Goal: Task Accomplishment & Management: Manage account settings

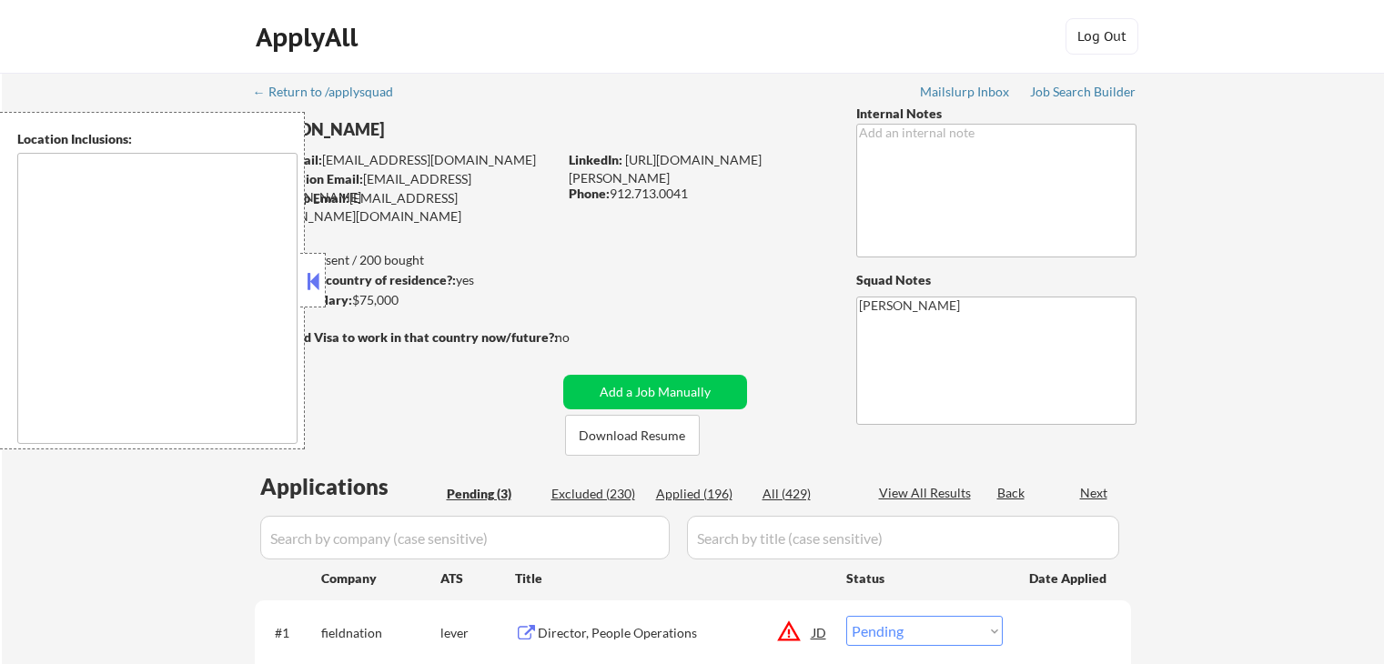
select select ""pending""
type textarea "[GEOGRAPHIC_DATA], [GEOGRAPHIC_DATA] [GEOGRAPHIC_DATA], [GEOGRAPHIC_DATA] [GEOG…"
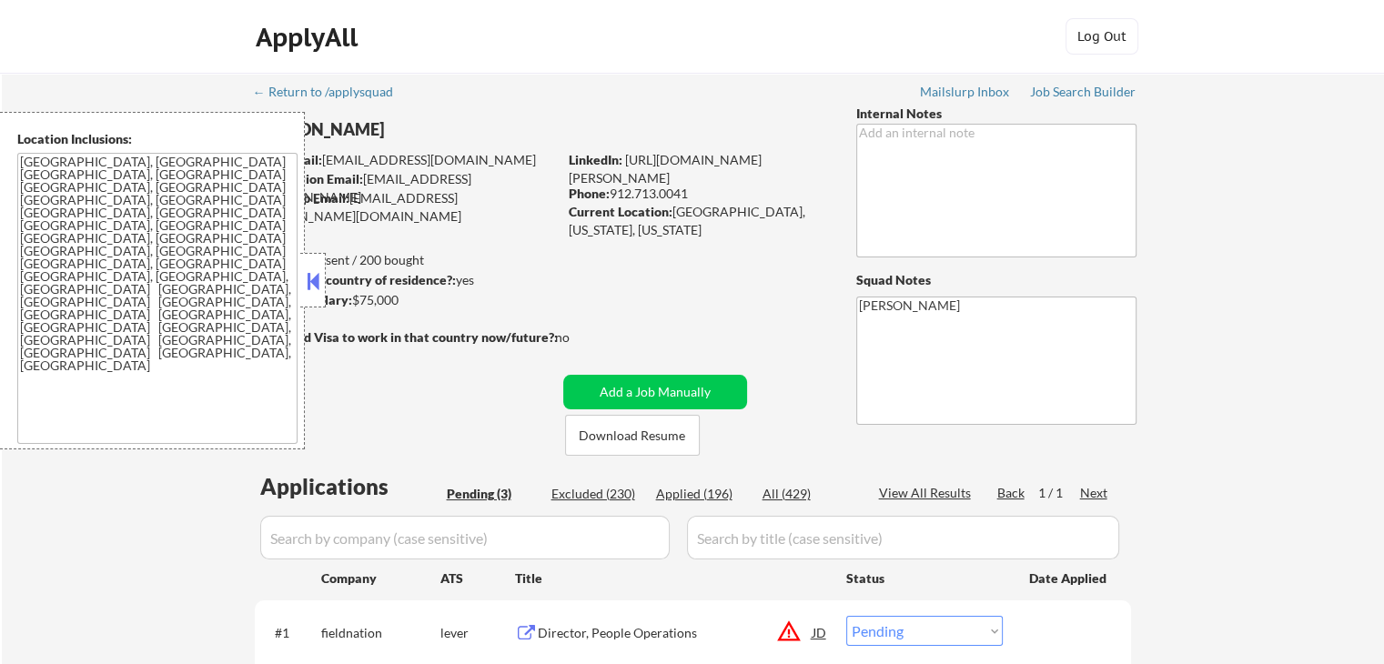
click at [315, 278] on button at bounding box center [313, 281] width 20 height 27
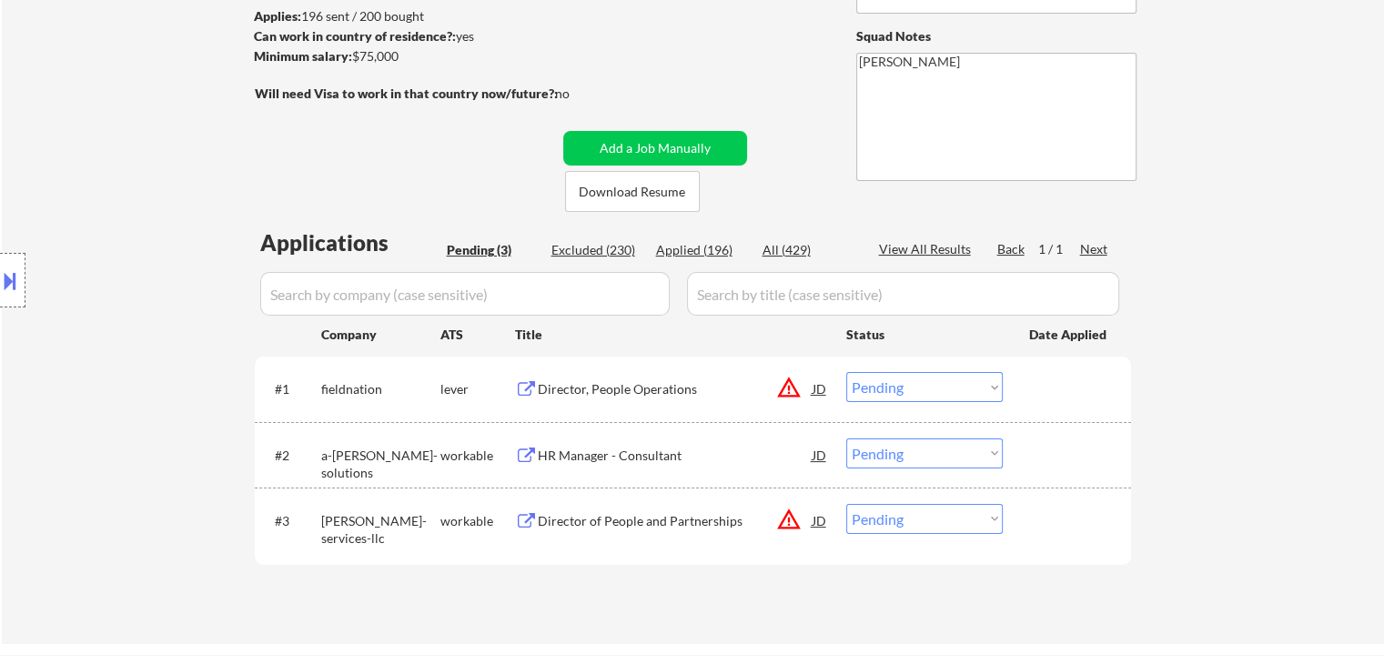
scroll to position [273, 0]
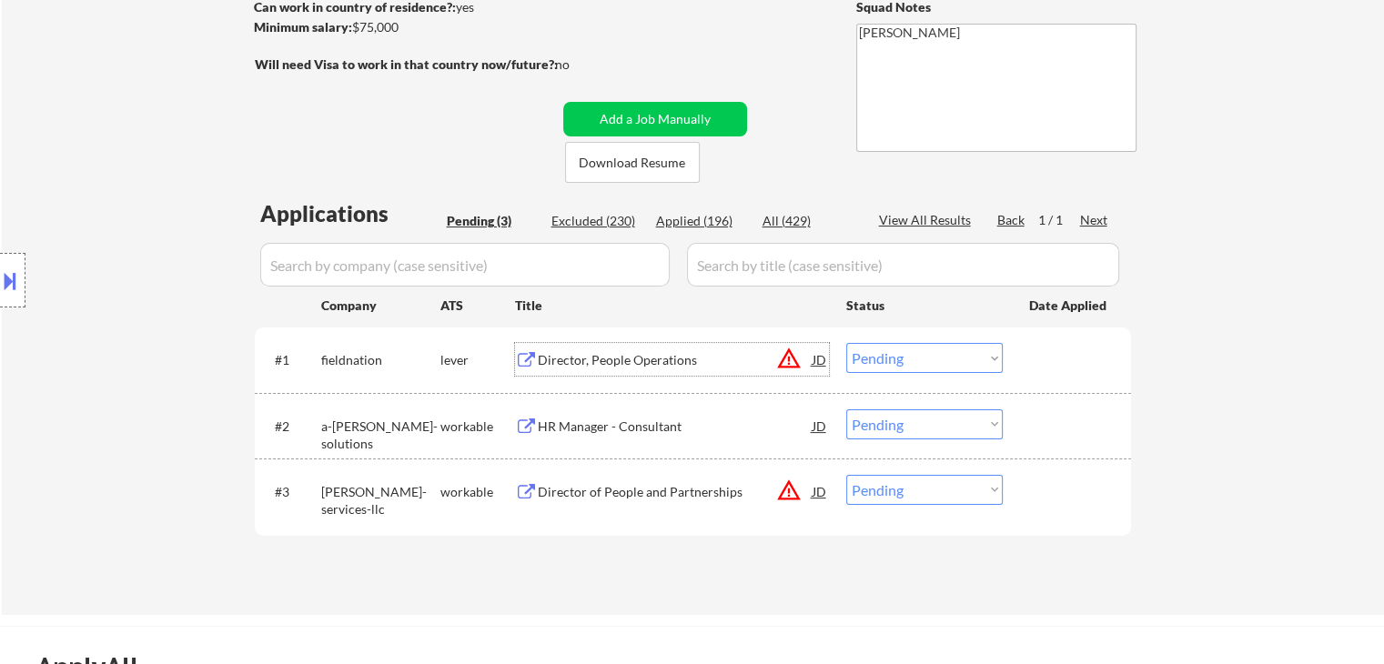
drag, startPoint x: 646, startPoint y: 359, endPoint x: 631, endPoint y: 391, distance: 35.4
click at [645, 359] on div "Director, People Operations" at bounding box center [675, 360] width 275 height 18
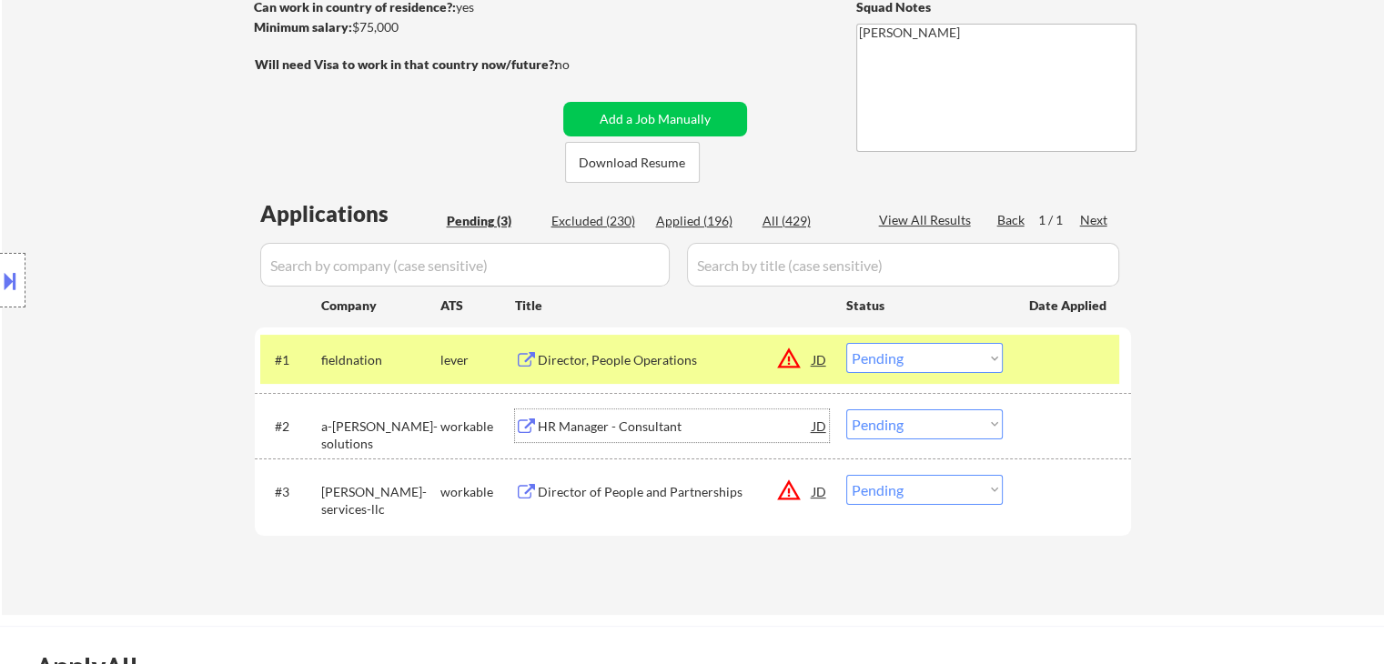
click at [605, 420] on div "HR Manager - Consultant" at bounding box center [675, 427] width 275 height 18
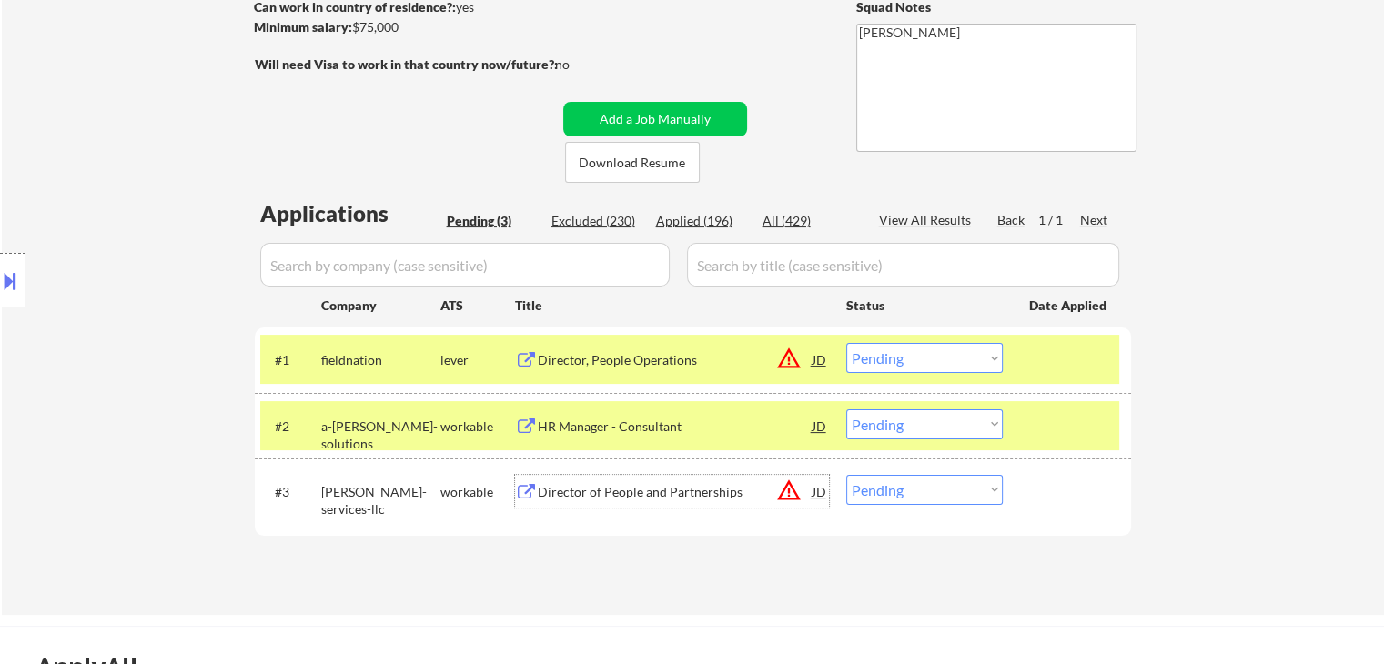
click at [669, 483] on div "Director of People and Partnerships" at bounding box center [675, 492] width 275 height 18
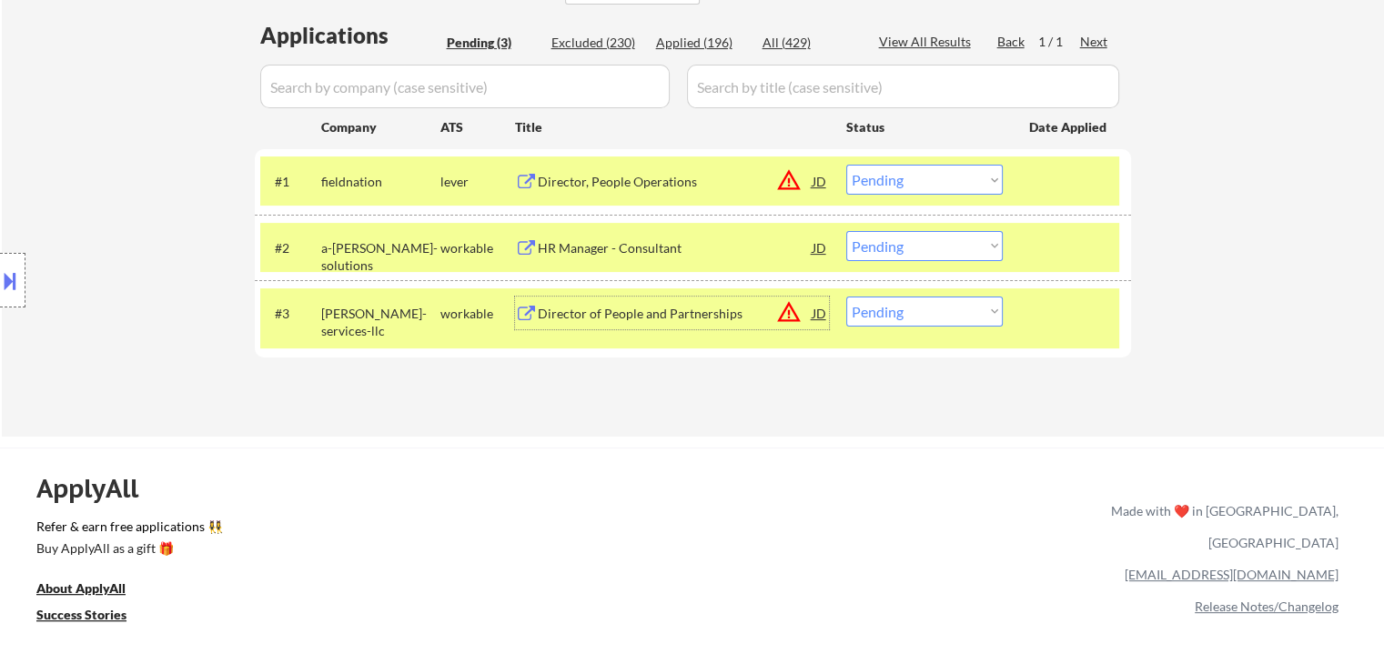
scroll to position [455, 0]
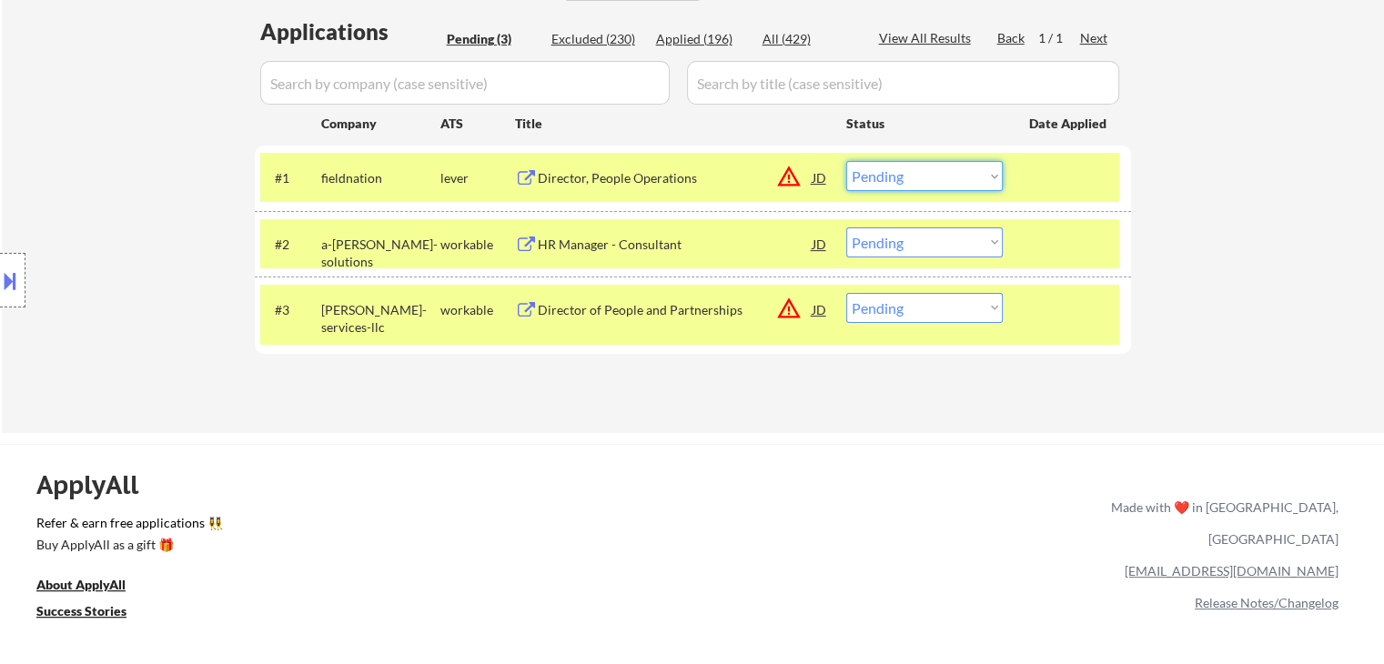
click at [951, 183] on select "Choose an option... Pending Applied Excluded (Questions) Excluded (Expired) Exc…" at bounding box center [924, 176] width 157 height 30
click at [846, 161] on select "Choose an option... Pending Applied Excluded (Questions) Excluded (Expired) Exc…" at bounding box center [924, 176] width 157 height 30
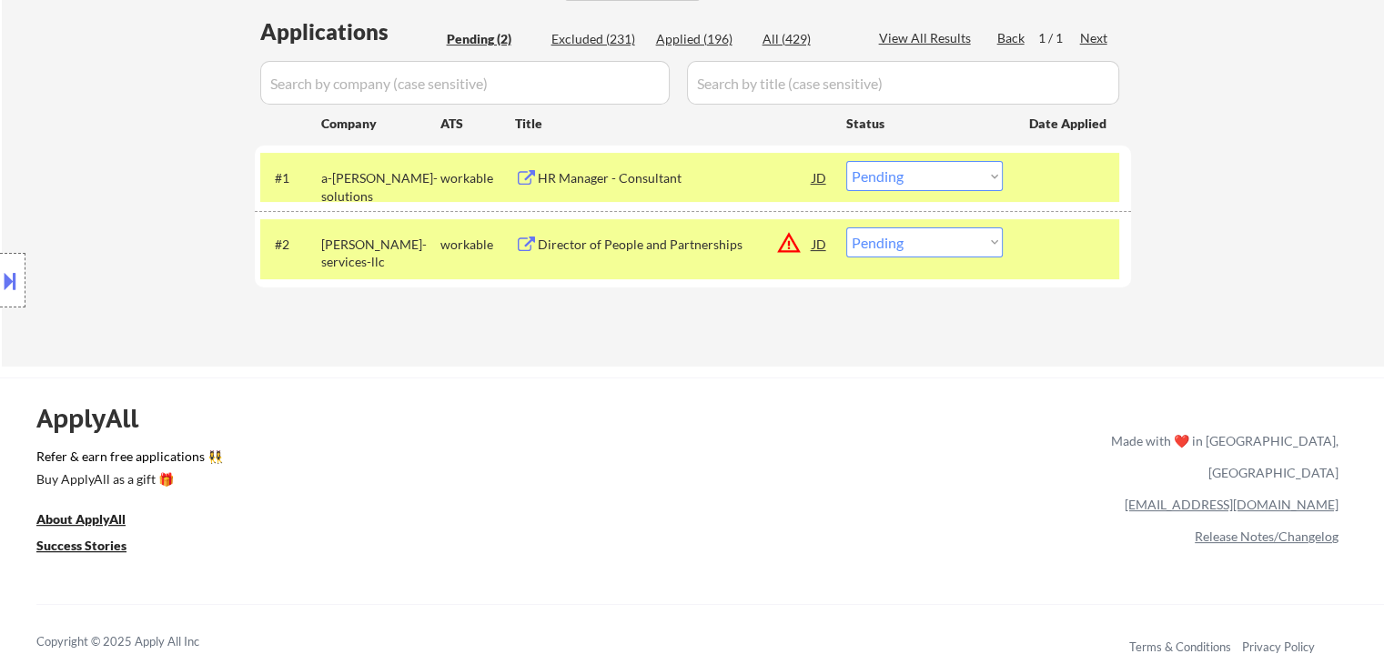
click at [879, 185] on select "Choose an option... Pending Applied Excluded (Questions) Excluded (Expired) Exc…" at bounding box center [924, 176] width 157 height 30
click at [846, 161] on select "Choose an option... Pending Applied Excluded (Questions) Excluded (Expired) Exc…" at bounding box center [924, 176] width 157 height 30
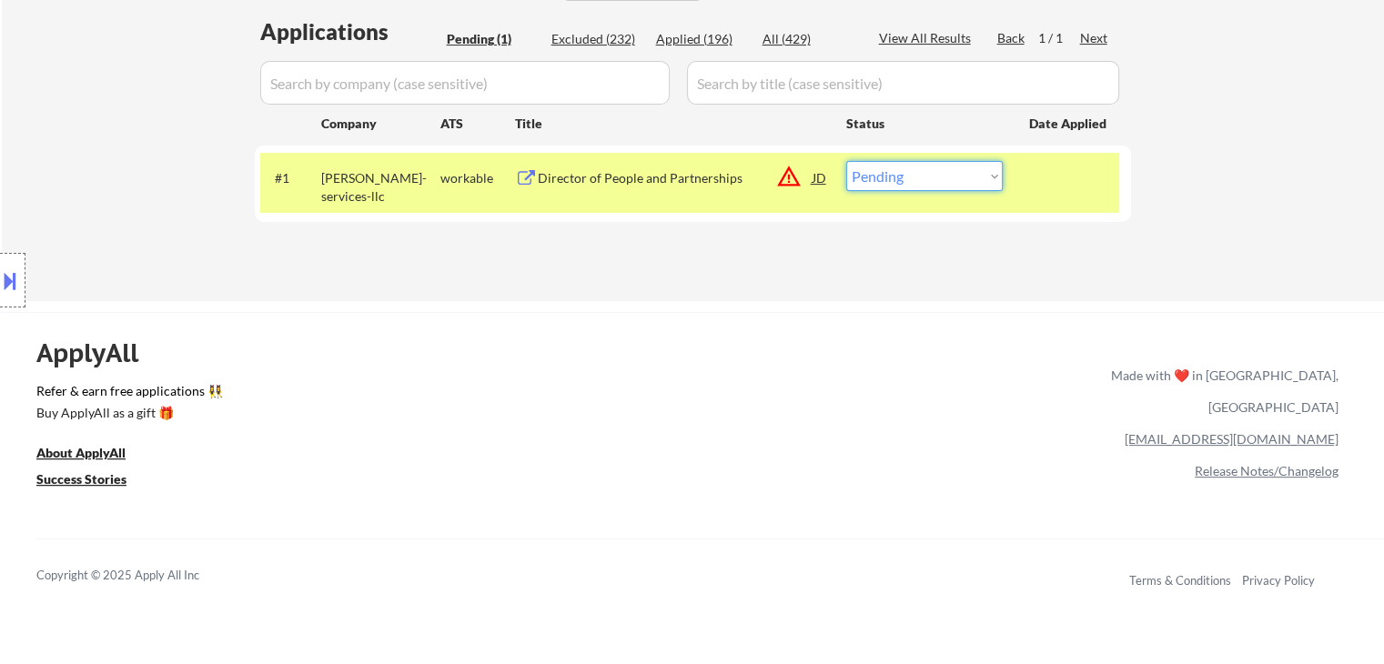
click at [918, 177] on select "Choose an option... Pending Applied Excluded (Questions) Excluded (Expired) Exc…" at bounding box center [924, 176] width 157 height 30
click at [846, 161] on select "Choose an option... Pending Applied Excluded (Questions) Excluded (Expired) Exc…" at bounding box center [924, 176] width 157 height 30
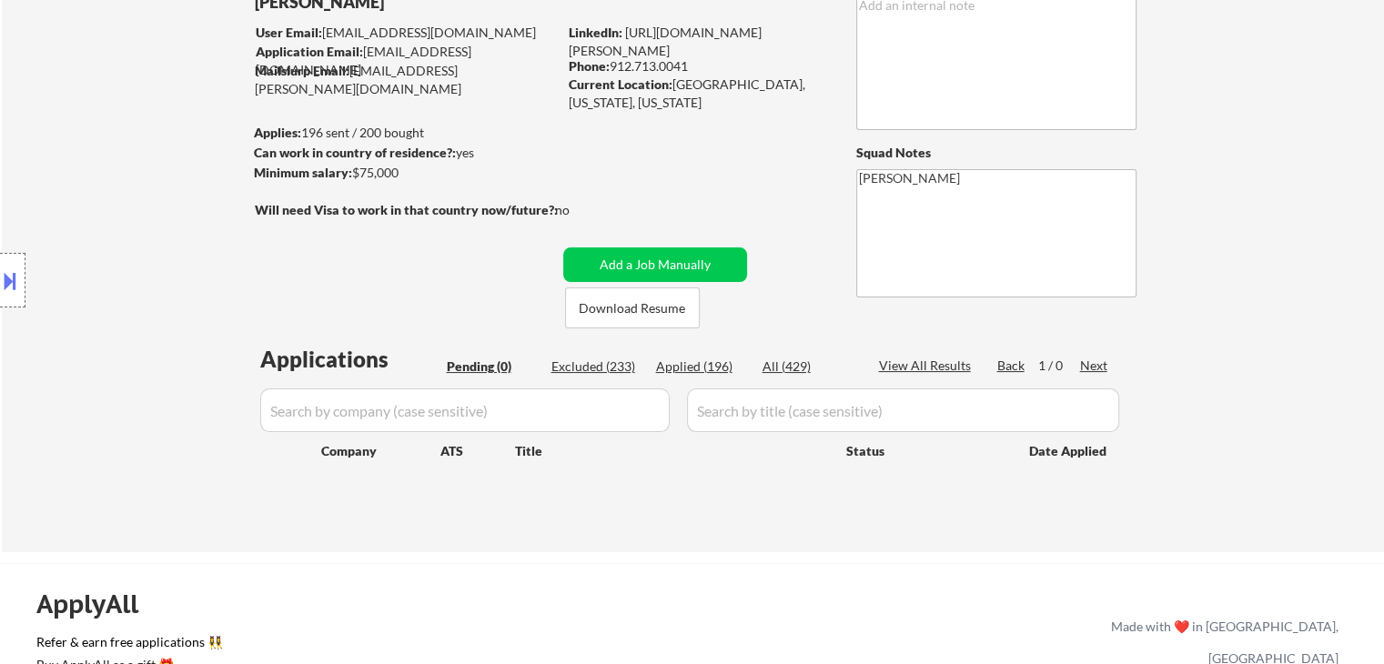
scroll to position [91, 0]
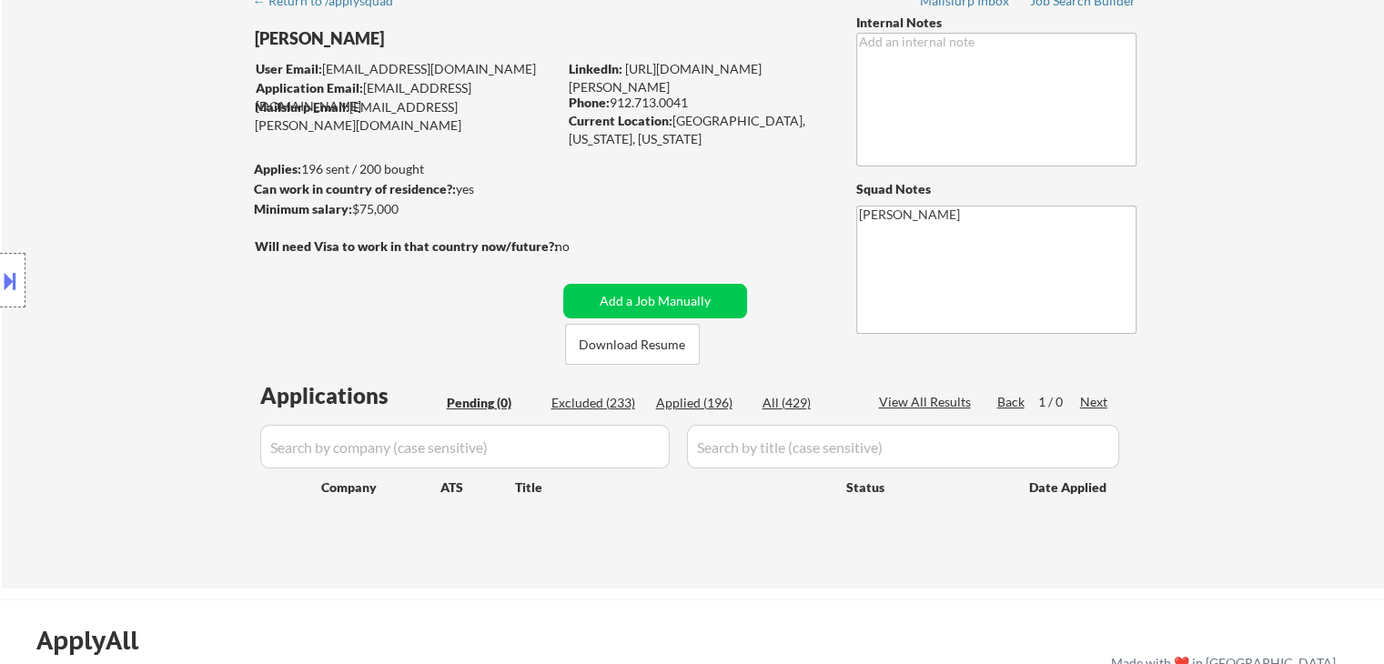
click at [713, 409] on div "Applied (196)" at bounding box center [701, 403] width 91 height 18
select select ""applied""
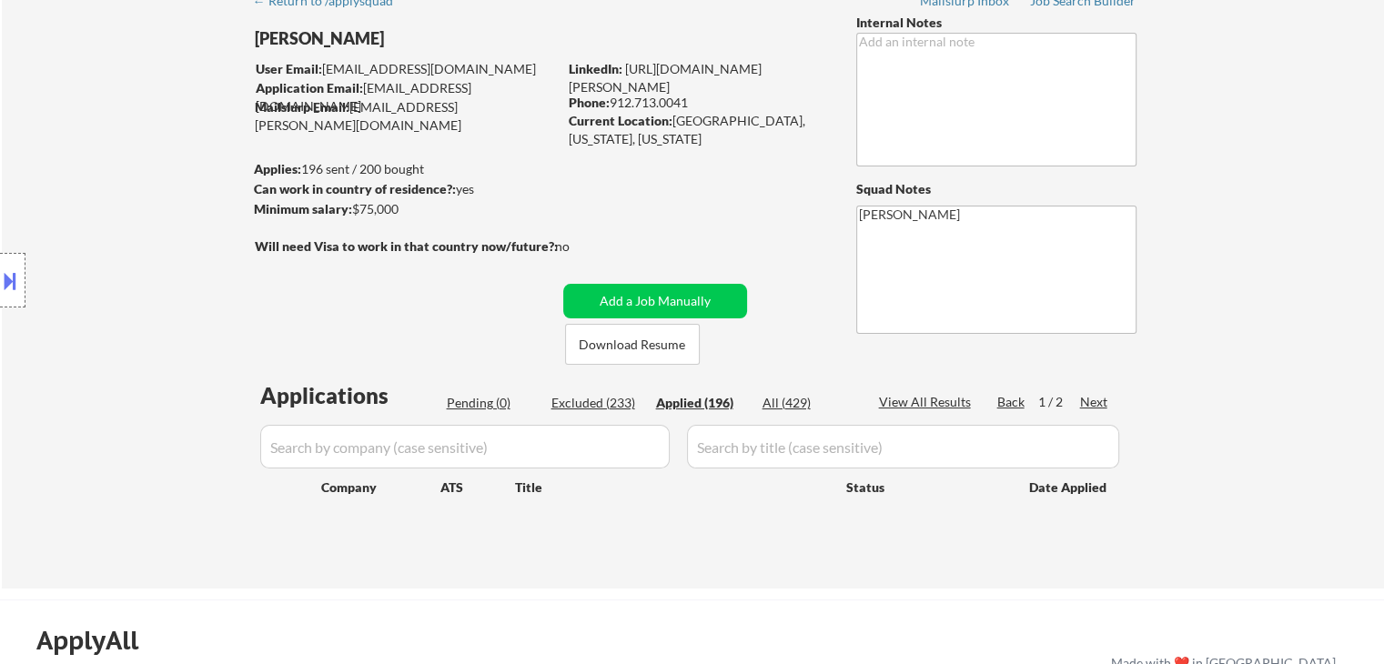
select select ""applied""
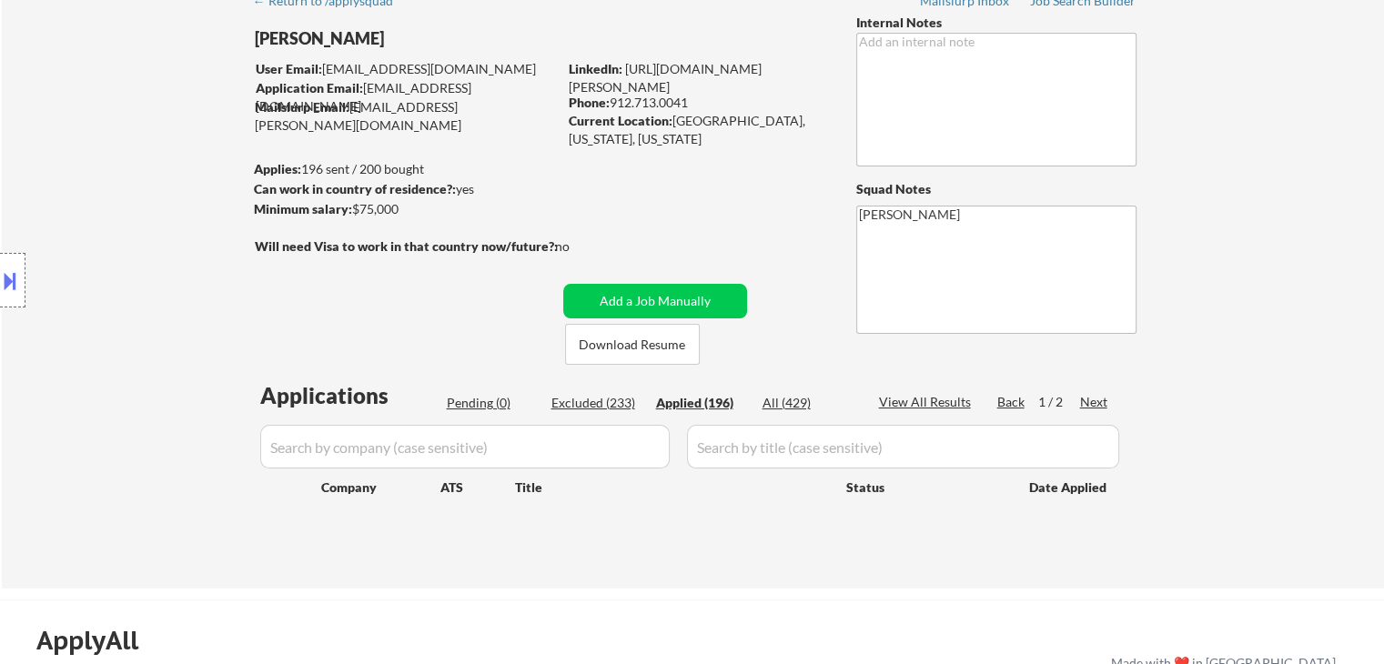
select select ""applied""
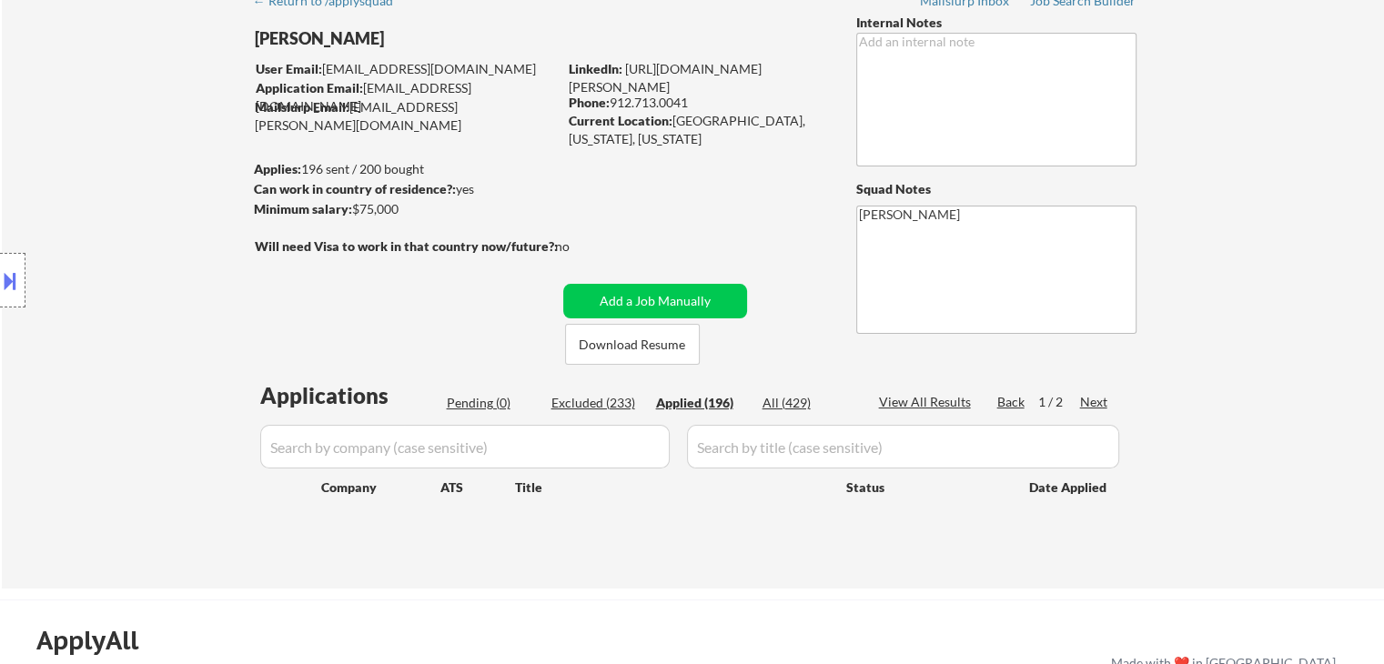
select select ""applied""
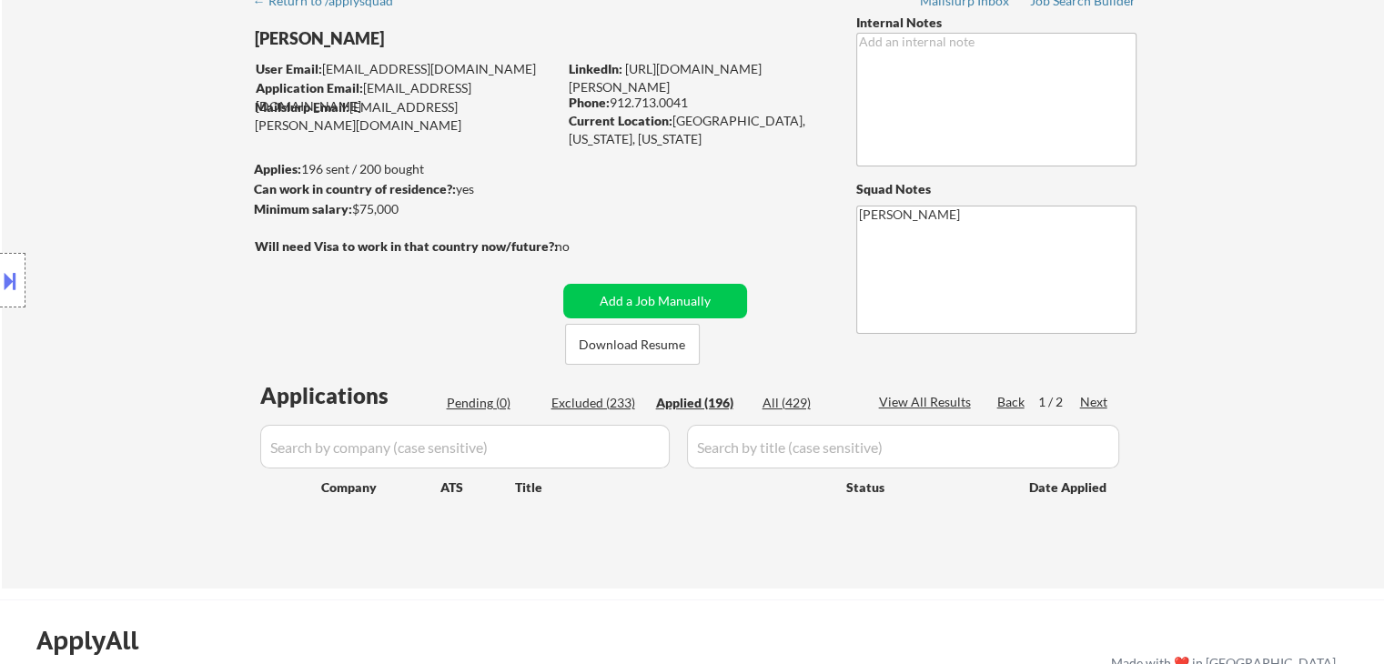
select select ""applied""
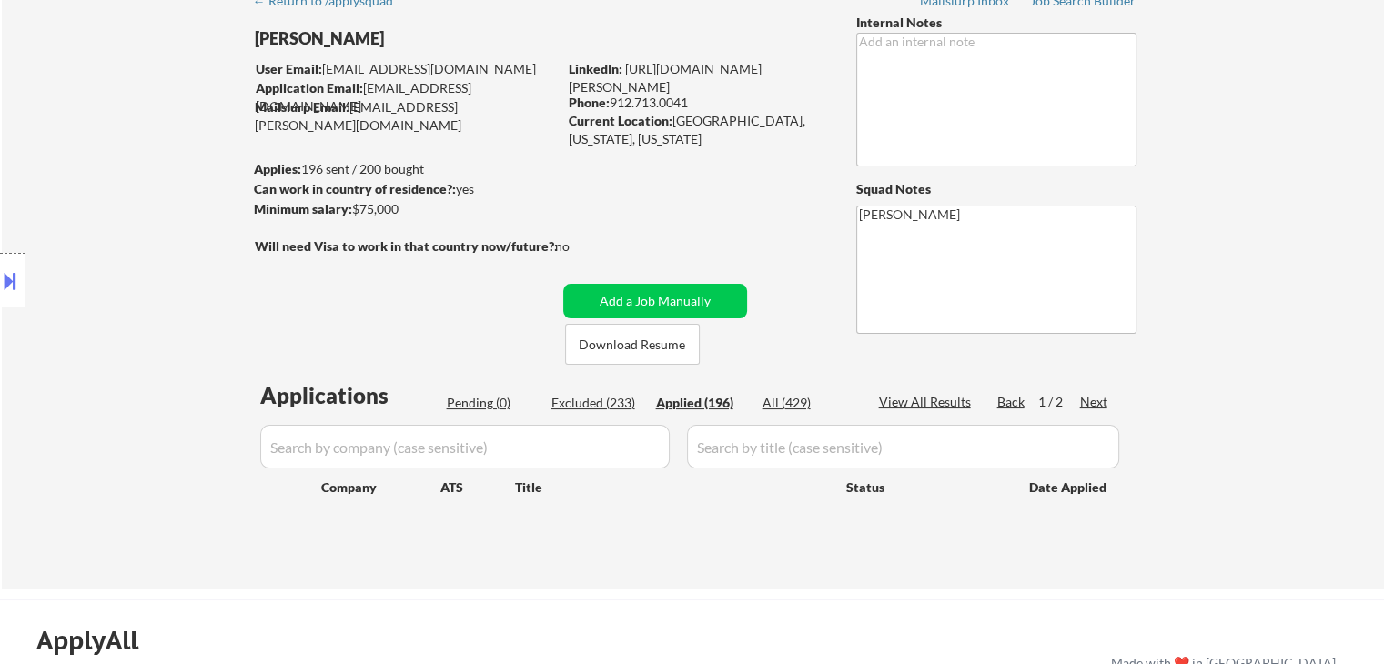
select select ""applied""
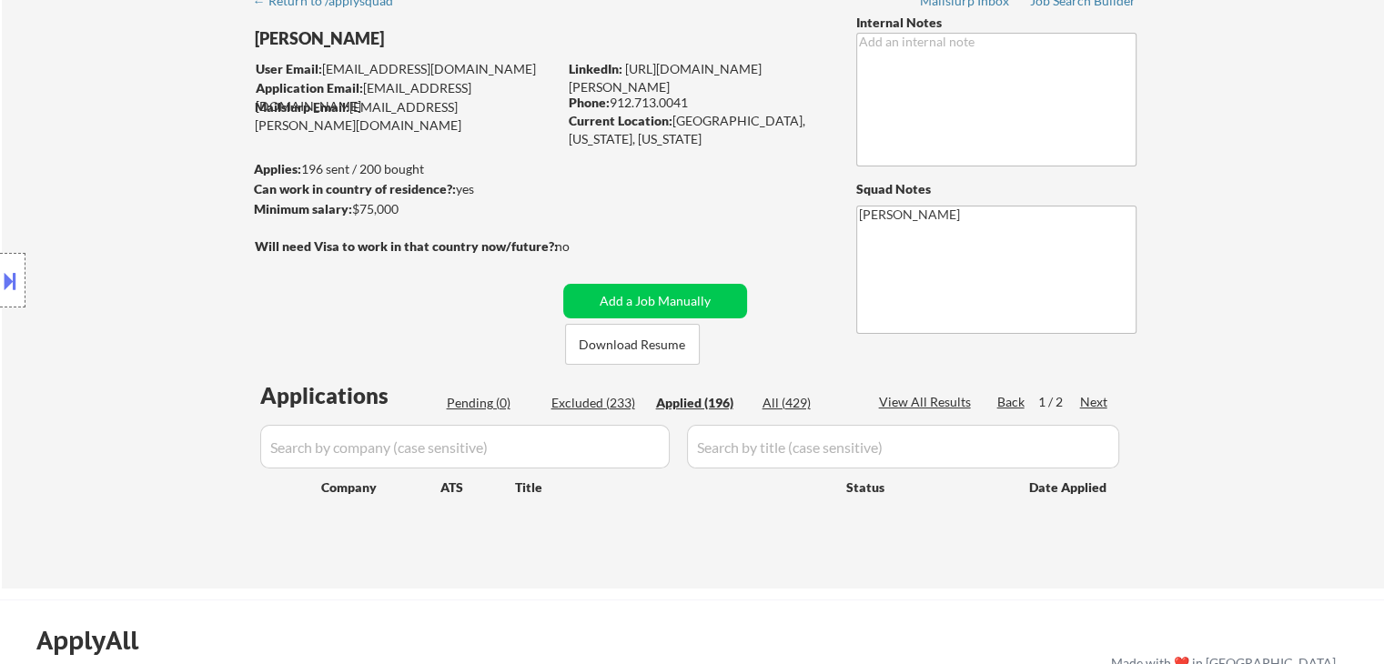
select select ""applied""
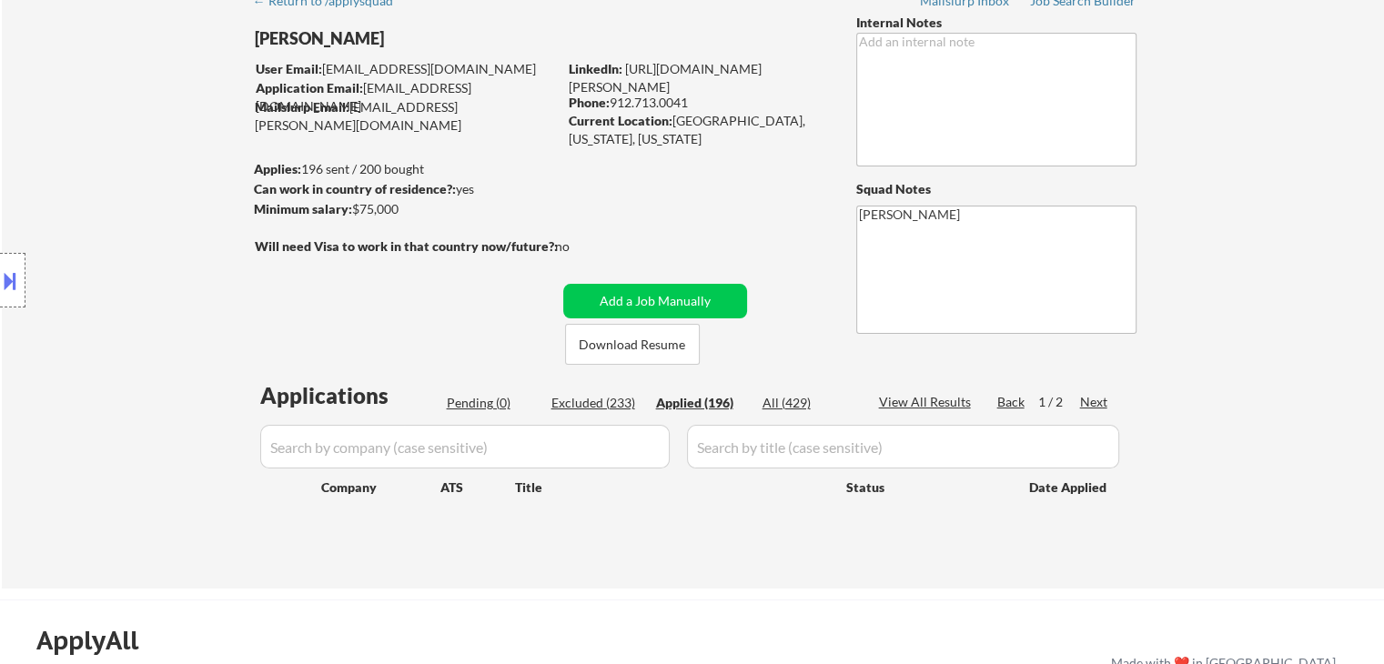
select select ""applied""
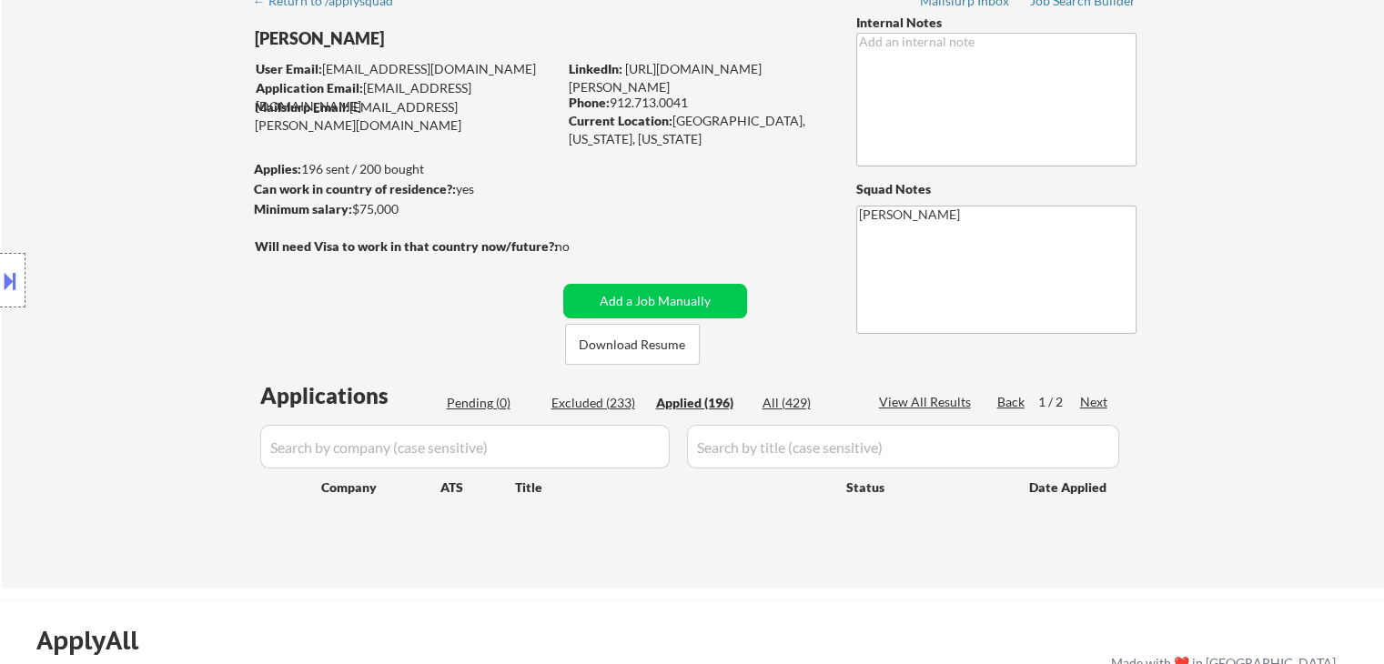
select select ""applied""
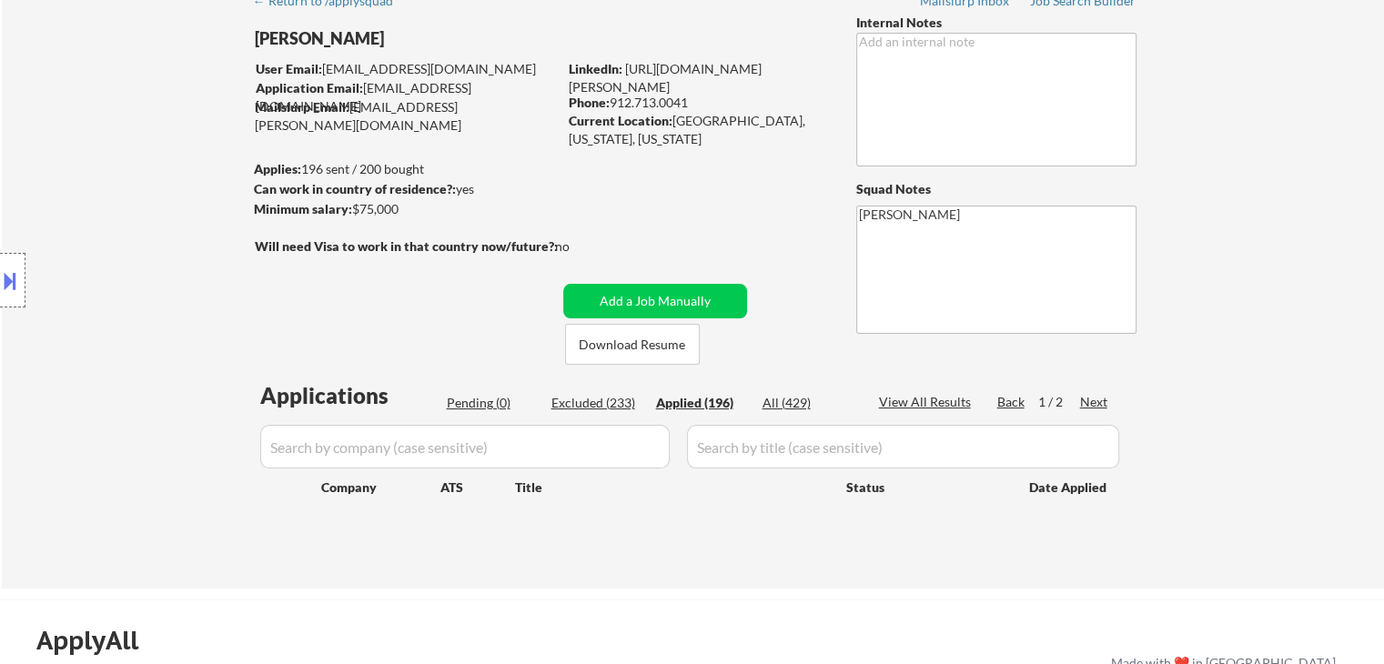
select select ""applied""
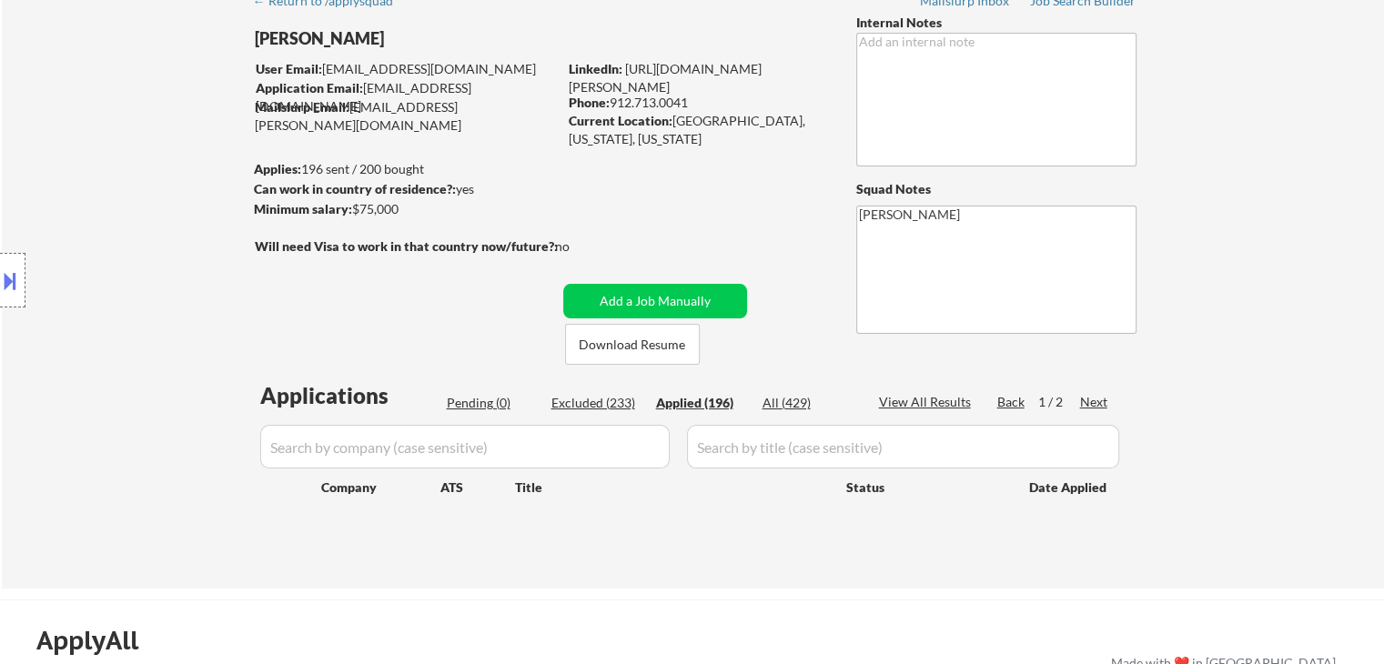
select select ""applied""
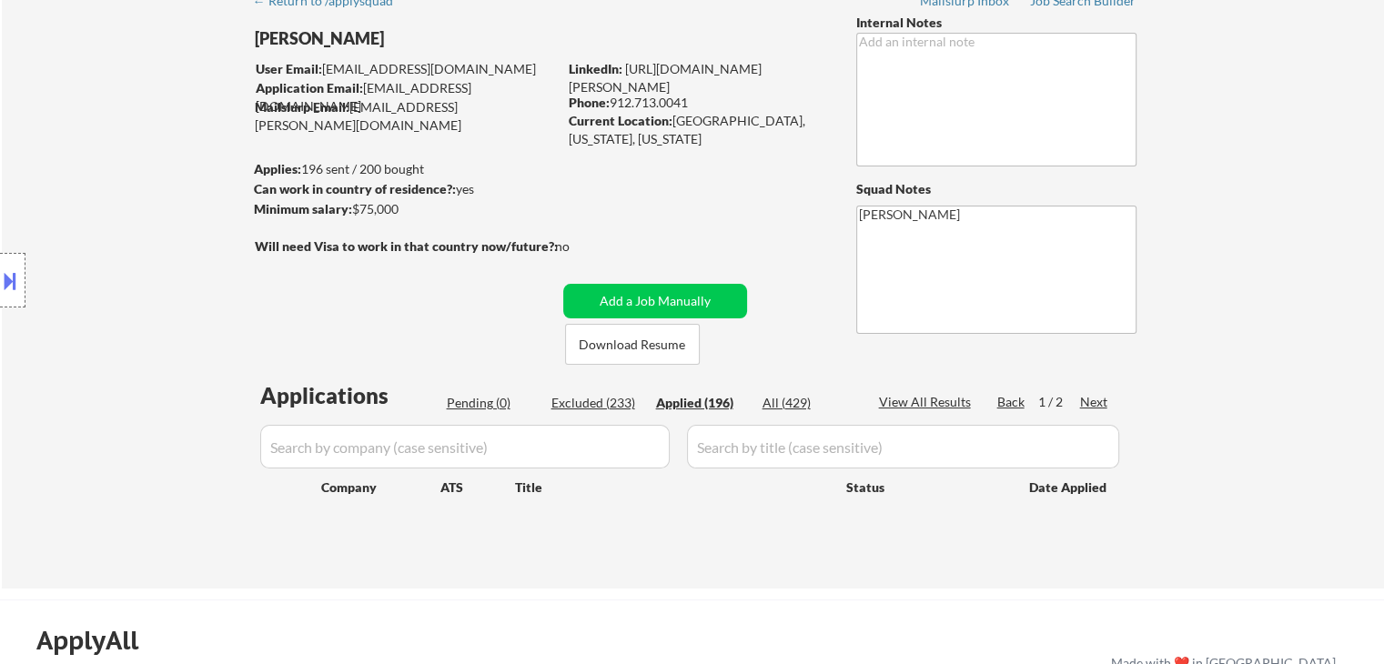
select select ""applied""
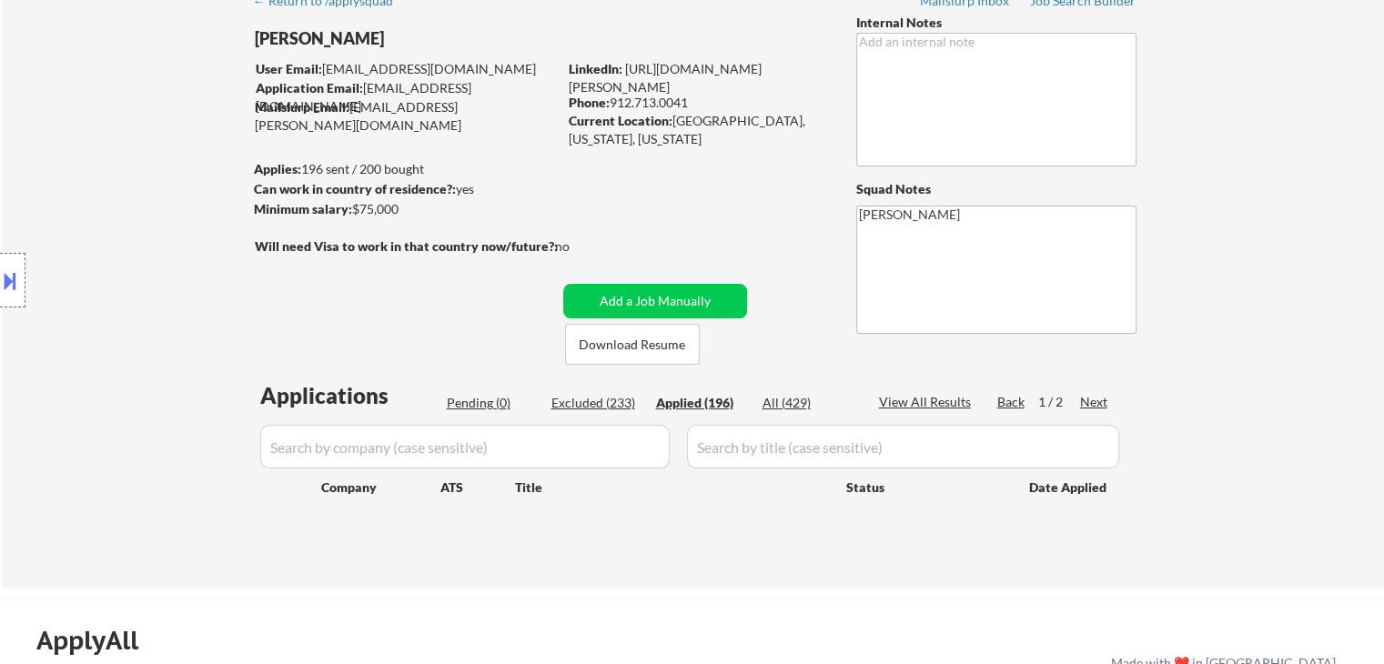
select select ""applied""
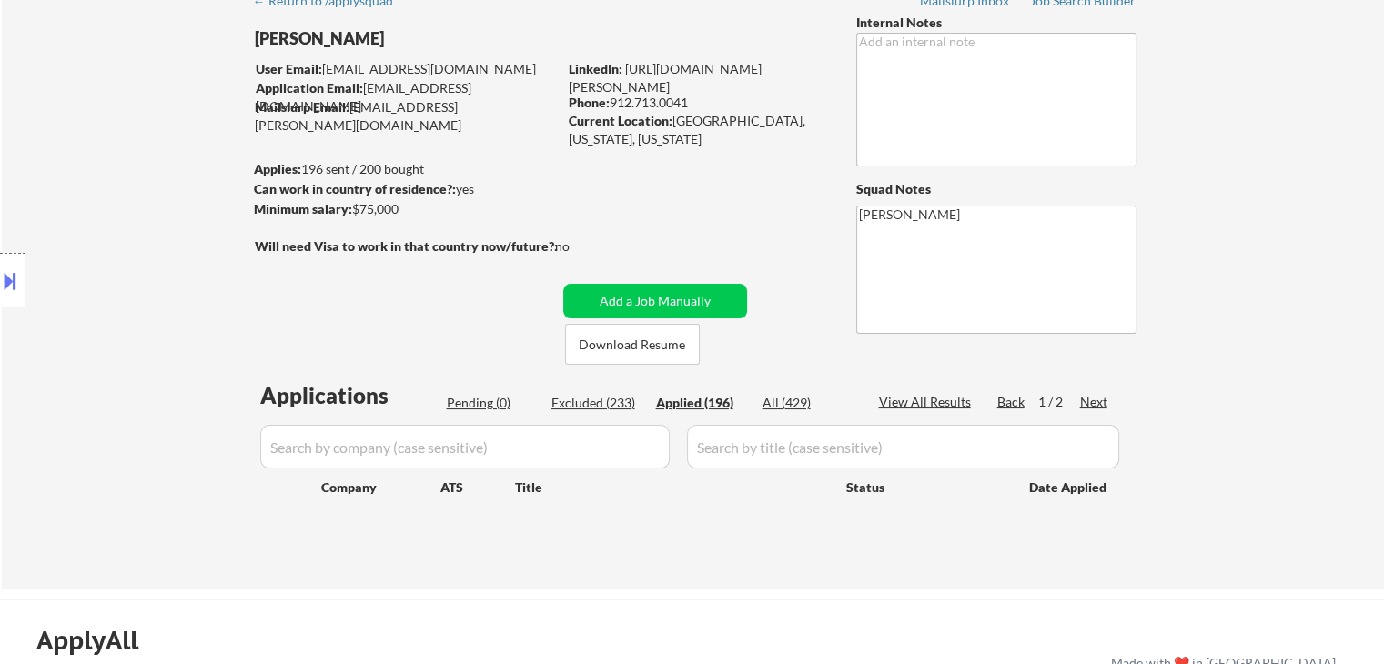
select select ""applied""
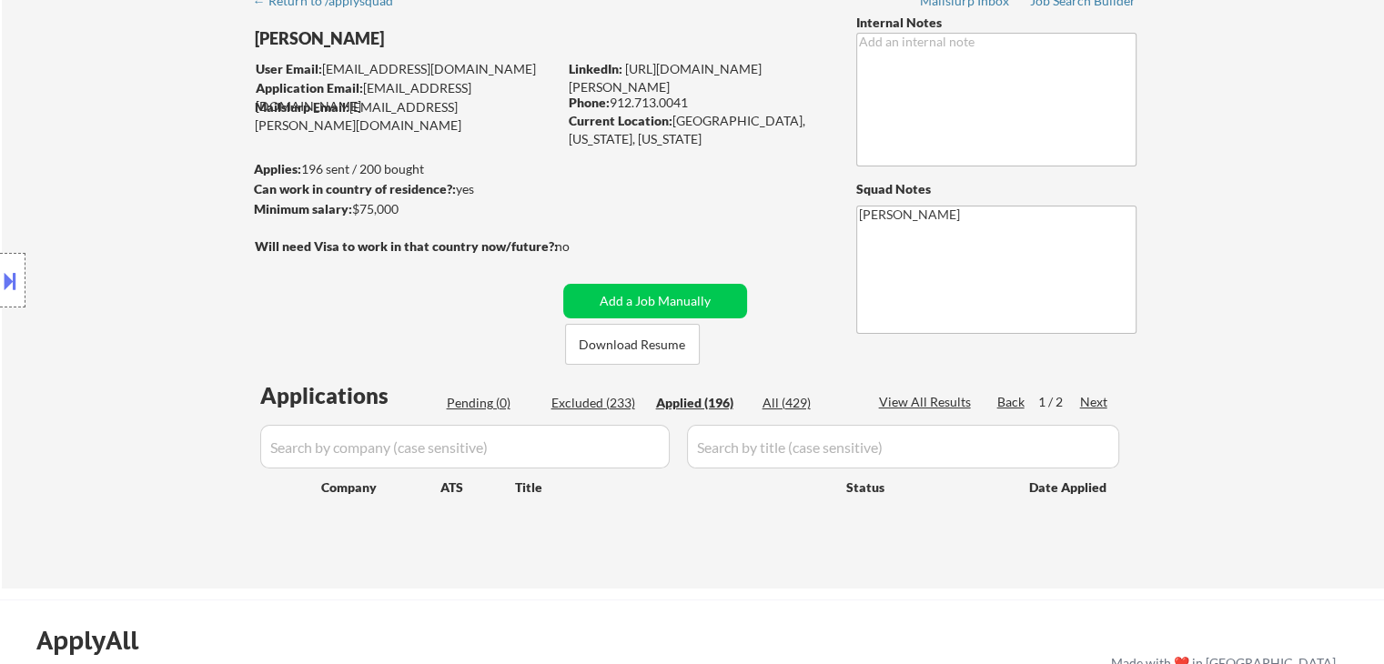
select select ""applied""
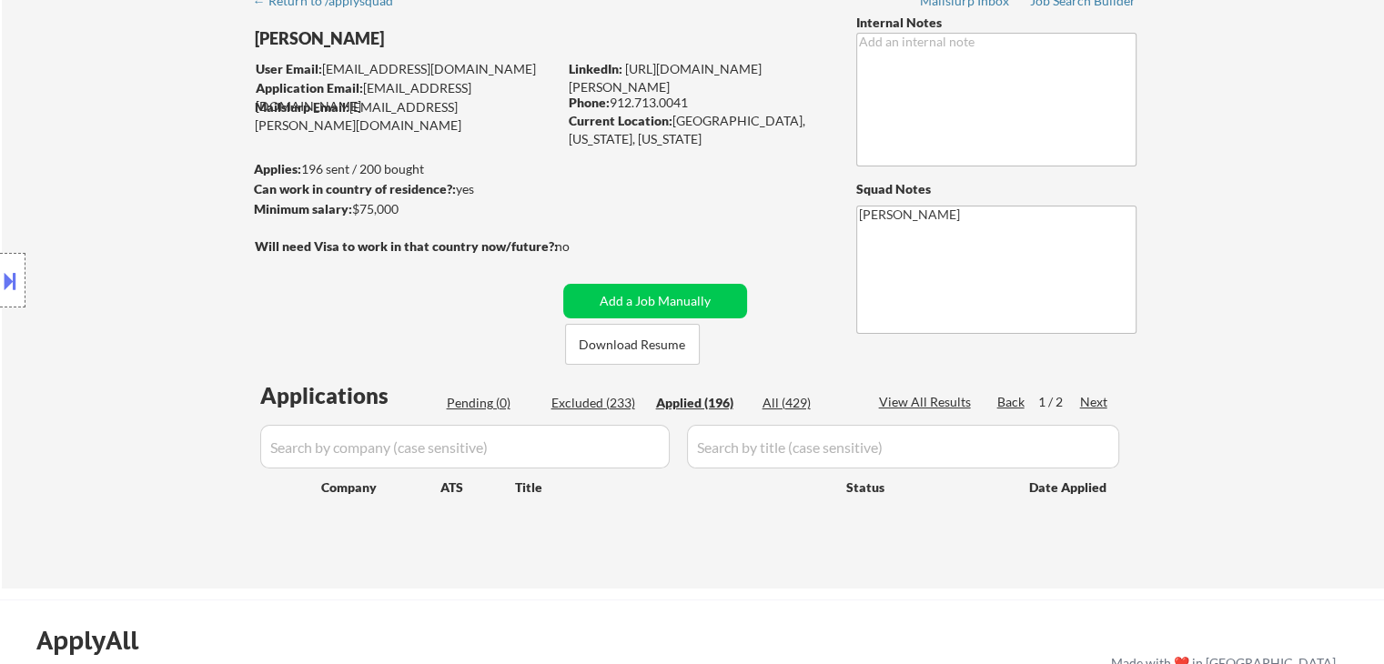
select select ""applied""
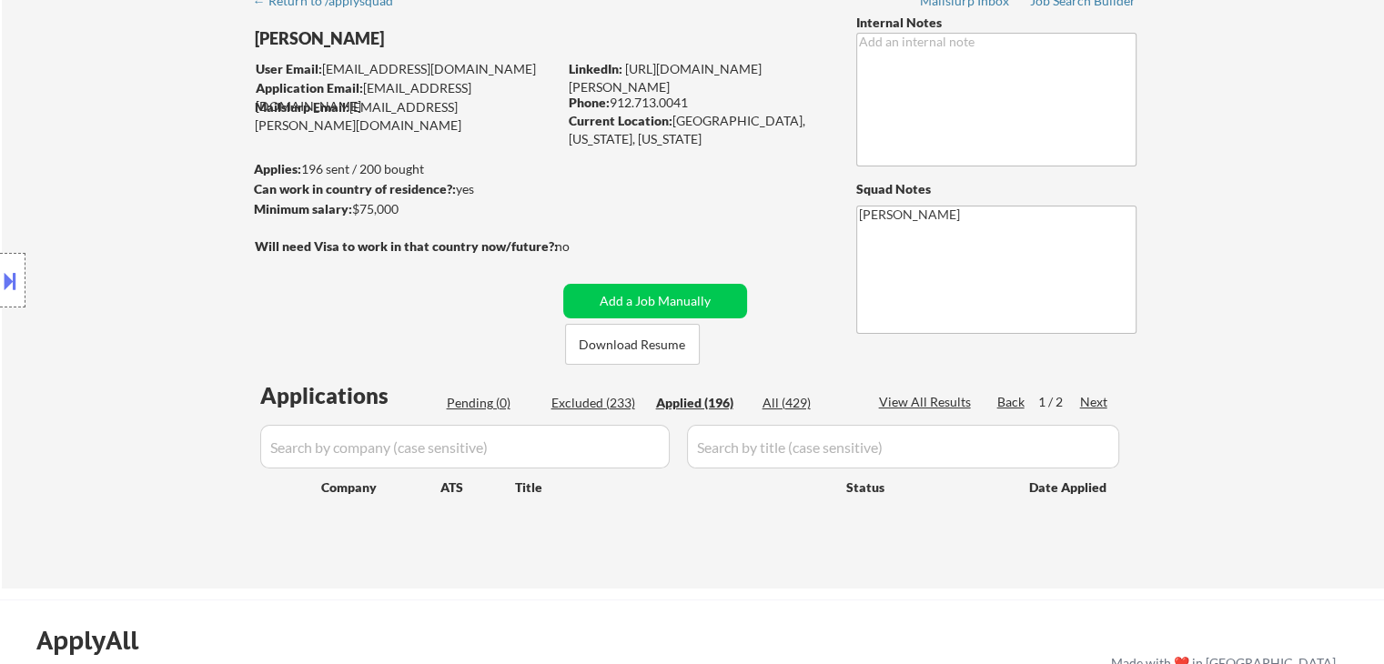
select select ""applied""
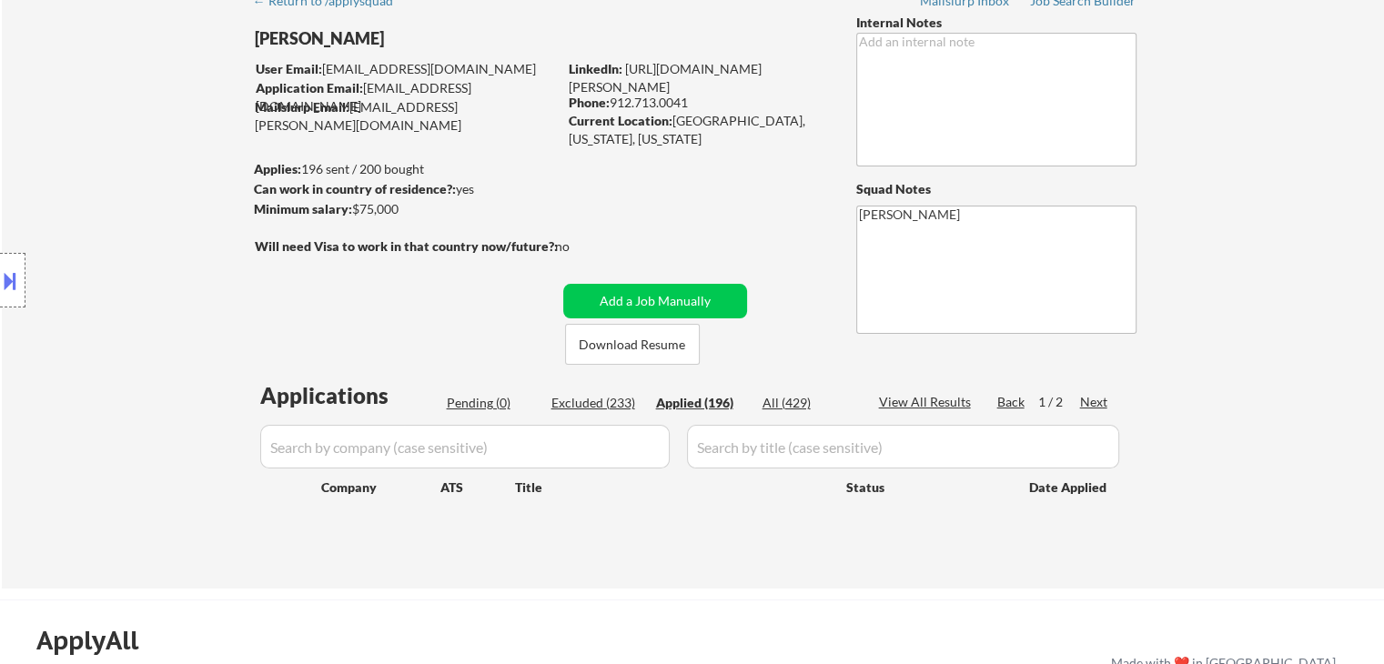
select select ""applied""
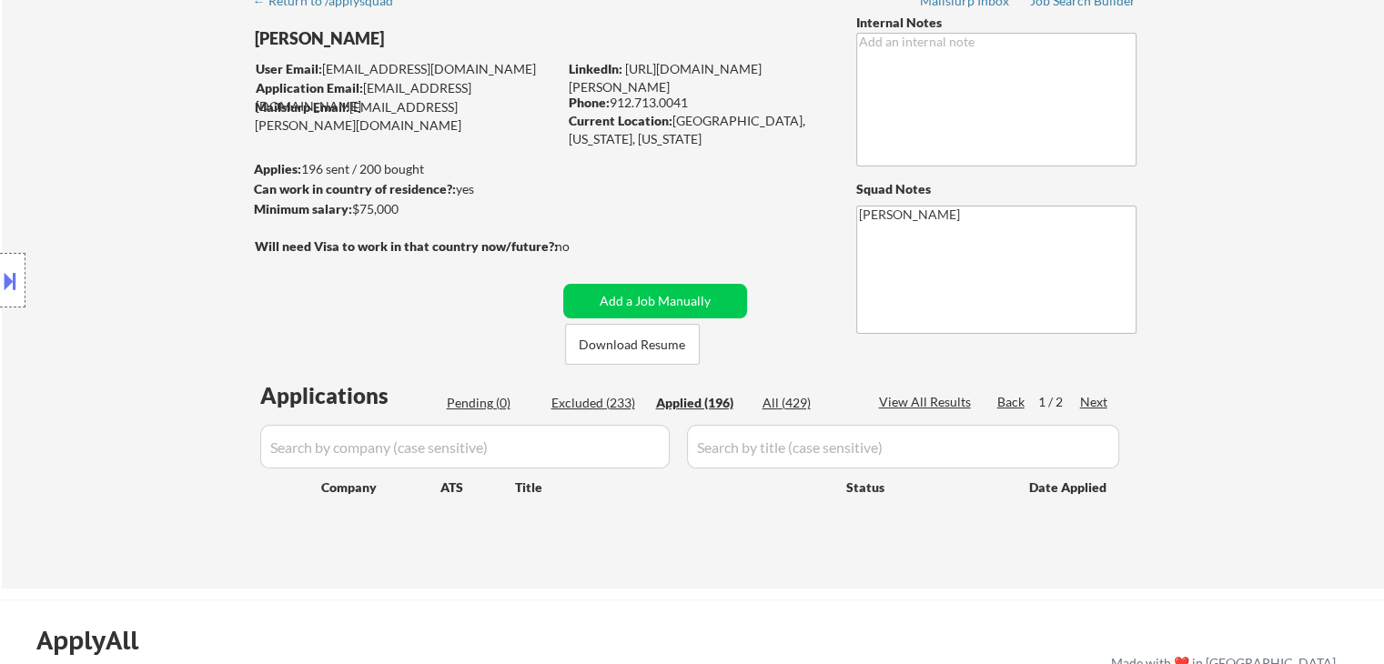
select select ""applied""
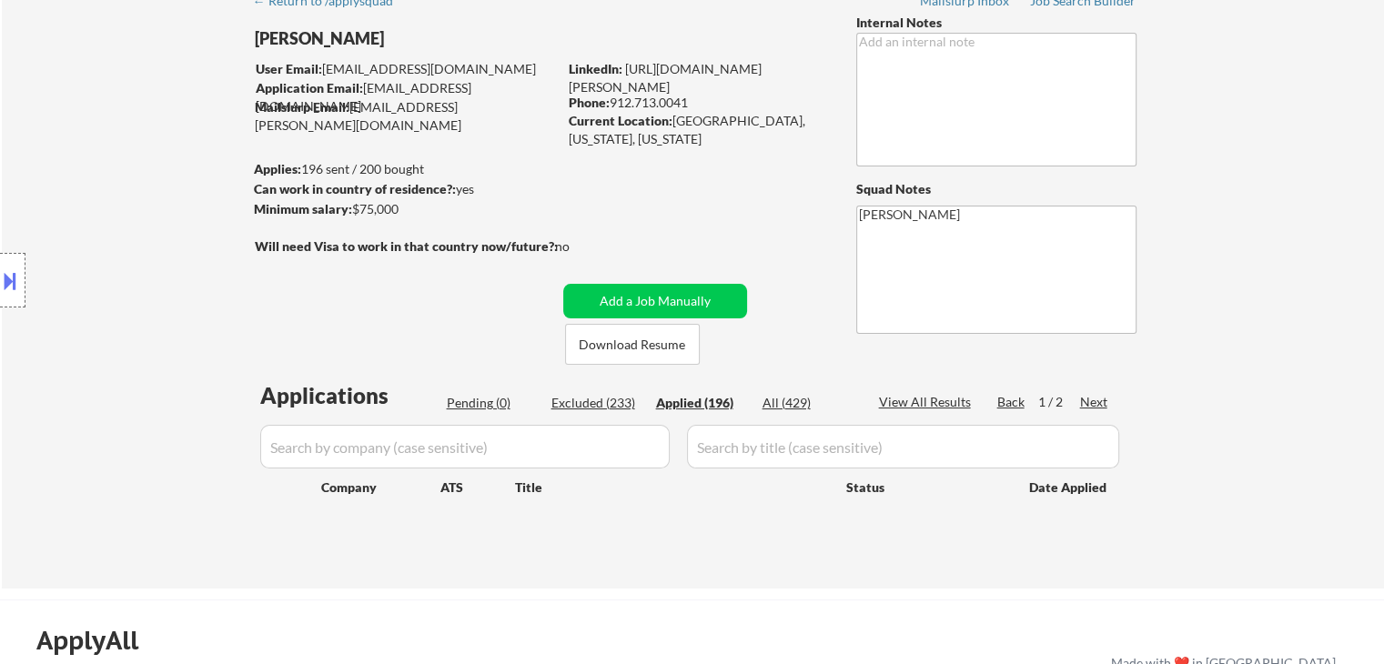
select select ""applied""
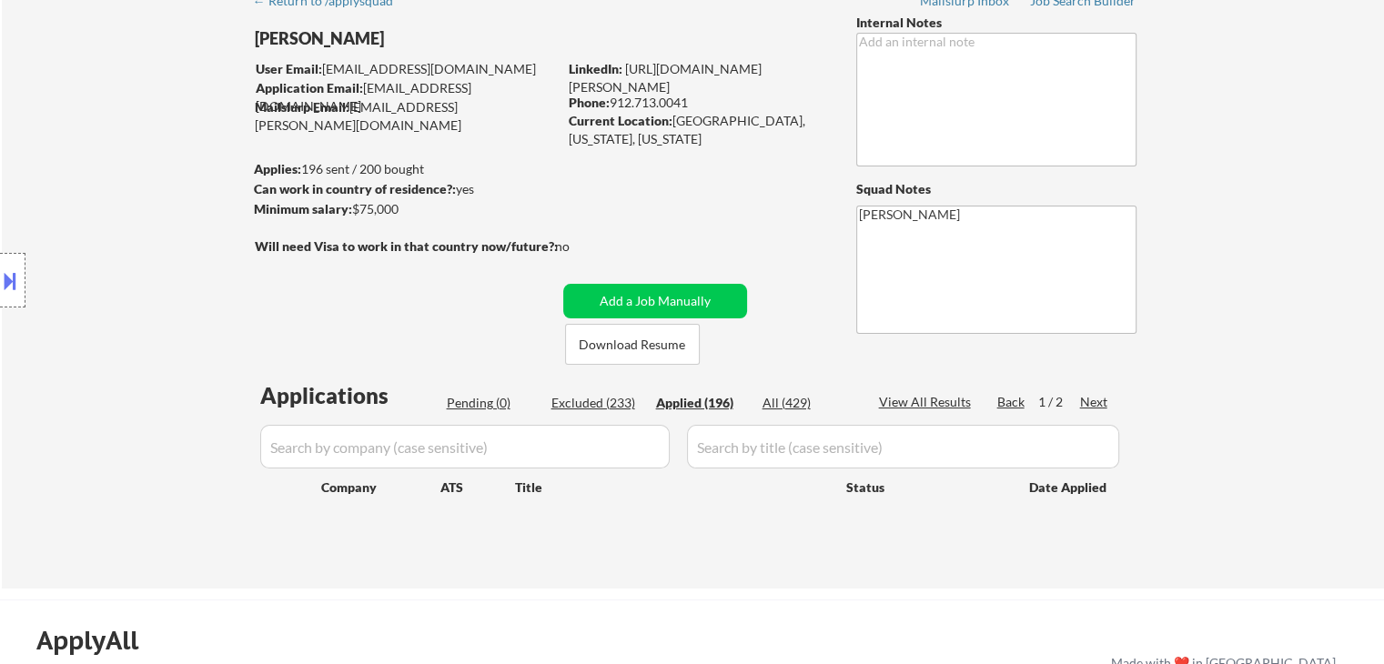
select select ""applied""
